Goal: Transaction & Acquisition: Purchase product/service

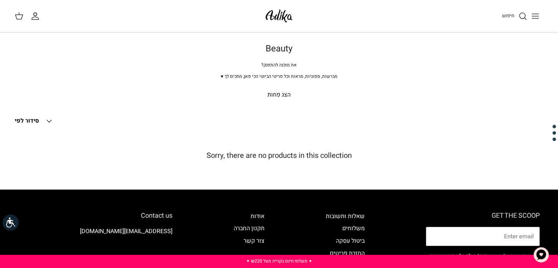
click at [50, 121] on polyline at bounding box center [49, 121] width 4 height 2
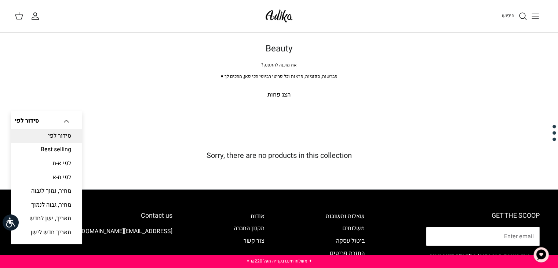
click at [111, 110] on div "Beauty את מוכנה להתפנק? מברשות, ספוגיות, מראות וכל פריטי הביוטי הכי פאן, מחכים …" at bounding box center [279, 78] width 558 height 69
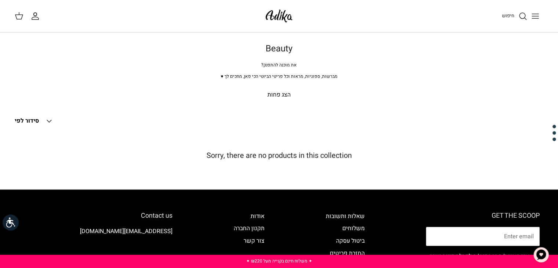
click at [19, 19] on polygon at bounding box center [18, 17] width 7 height 4
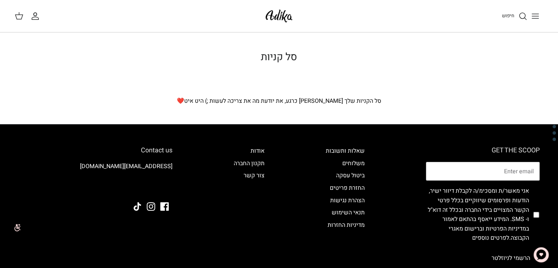
click at [34, 14] on icon "החשבון שלי" at bounding box center [35, 16] width 9 height 9
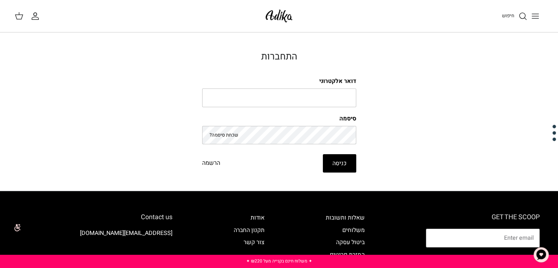
click at [516, 16] on link "חיפוש" at bounding box center [513, 16] width 25 height 9
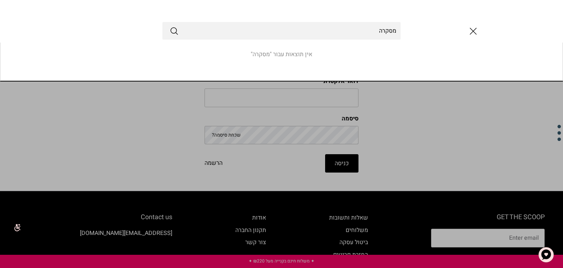
type input "מסקרה"
click at [170, 26] on button "Submit" at bounding box center [174, 31] width 9 height 10
